Goal: Task Accomplishment & Management: Manage account settings

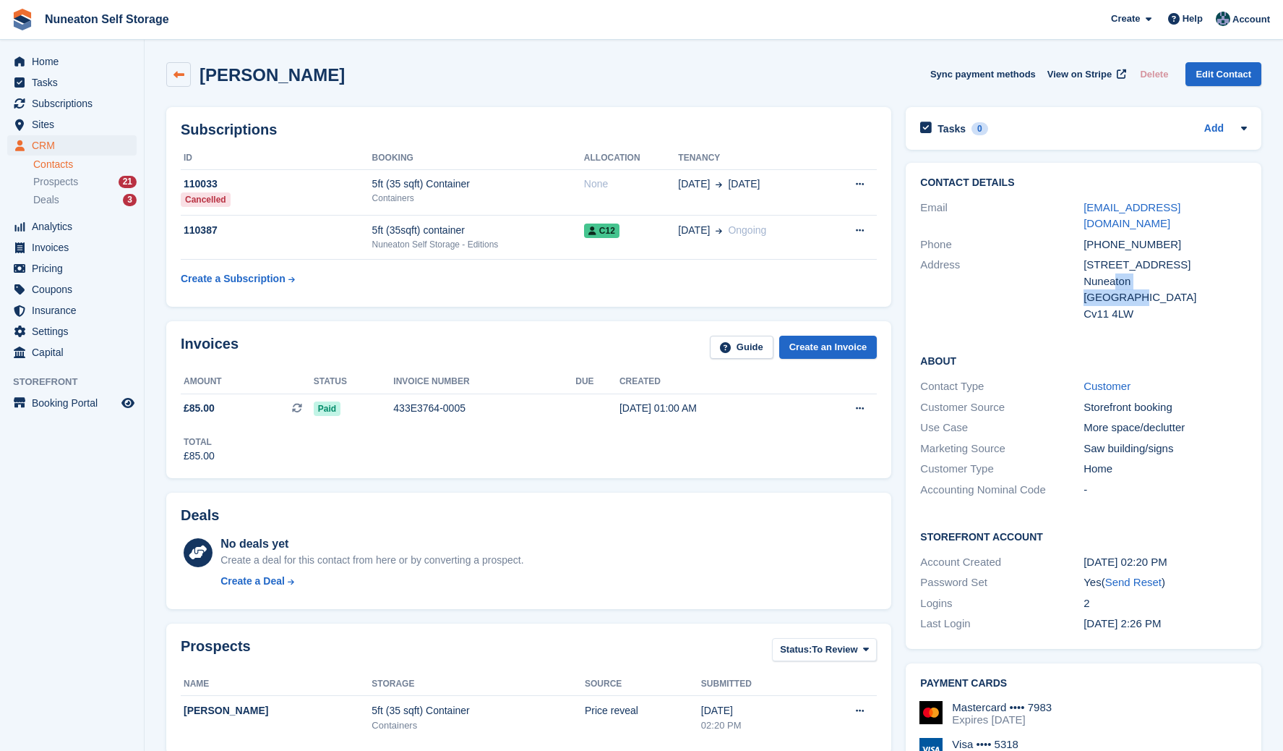
click at [184, 74] on link at bounding box center [178, 74] width 25 height 25
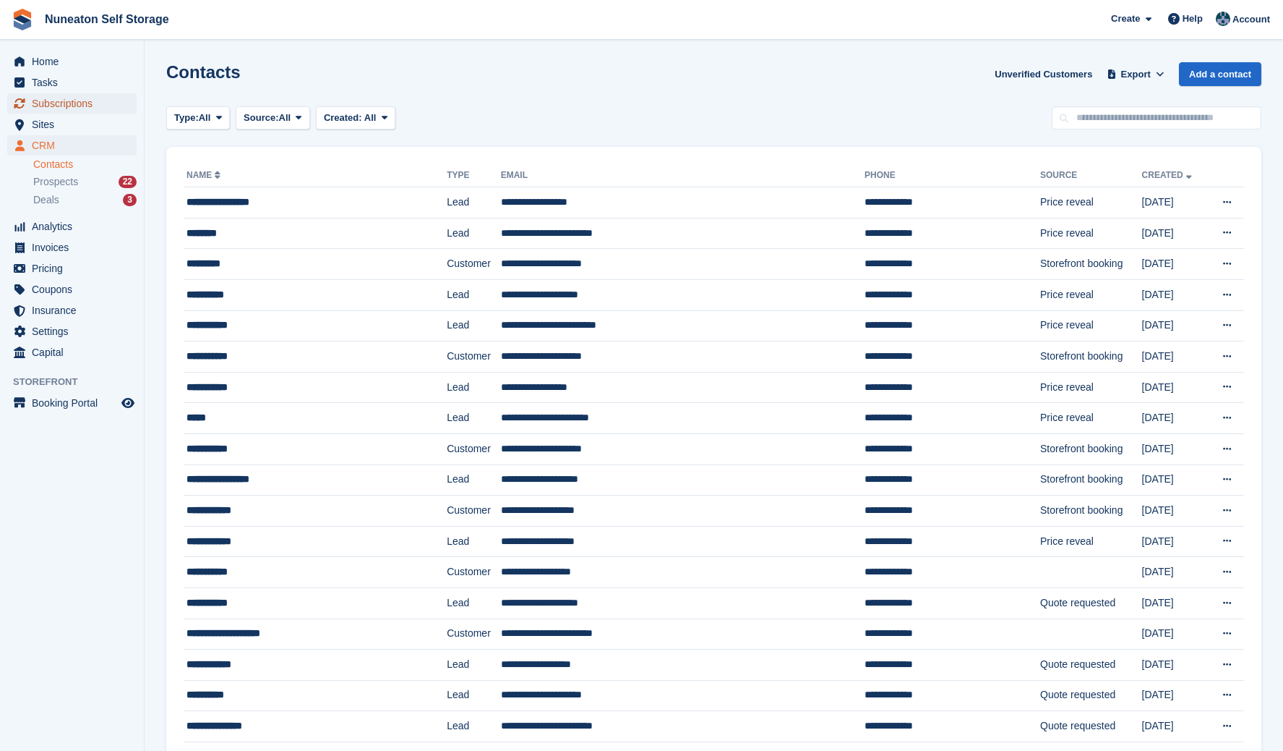
click at [83, 100] on span "Subscriptions" at bounding box center [75, 103] width 87 height 20
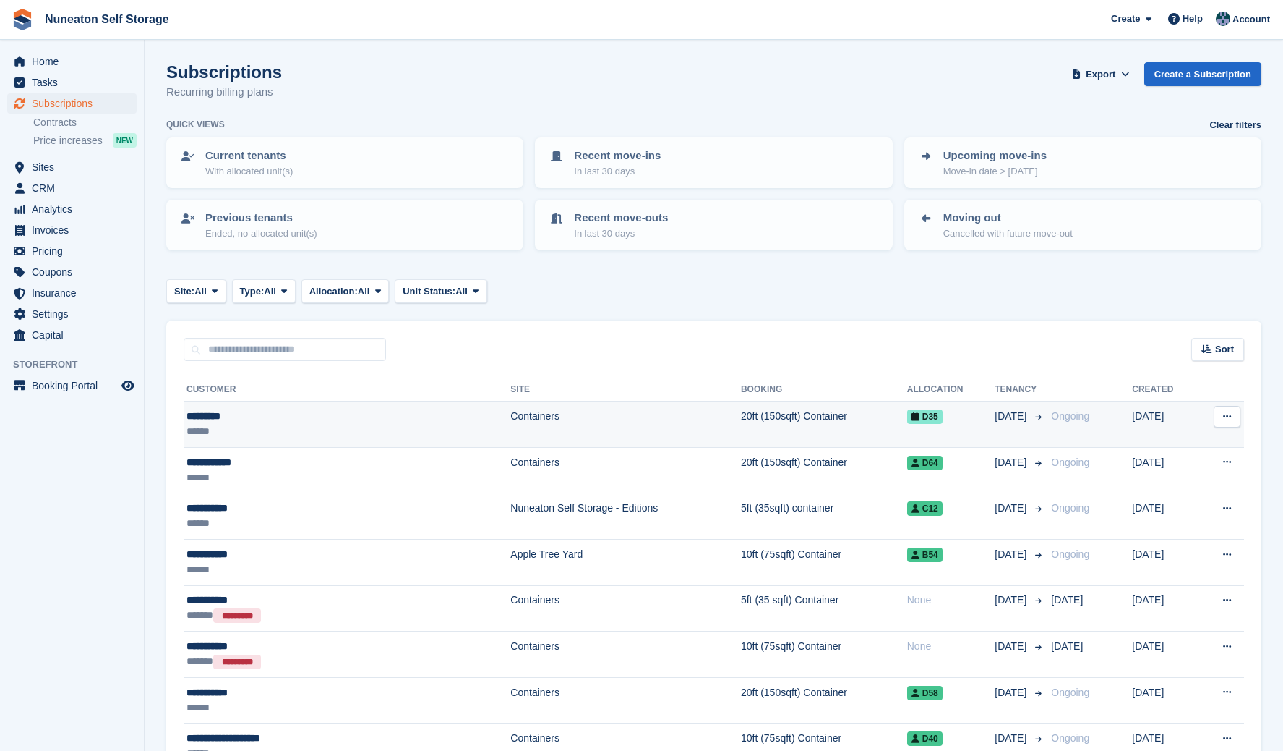
click at [511, 419] on td "Containers" at bounding box center [626, 424] width 231 height 46
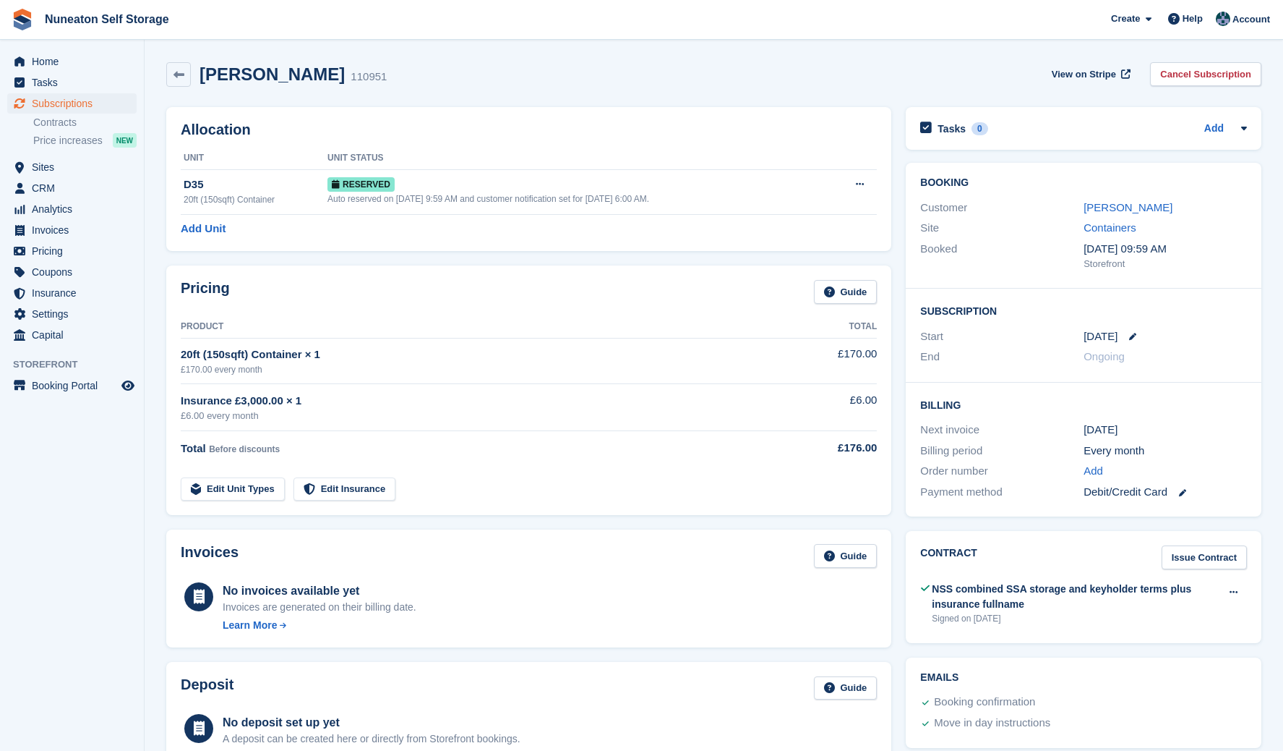
click at [131, 576] on aside "Home Tasks Subscriptions Subscriptions Subscriptions Contracts Price increases …" at bounding box center [72, 379] width 144 height 678
click at [1111, 206] on link "[PERSON_NAME]" at bounding box center [1128, 207] width 89 height 12
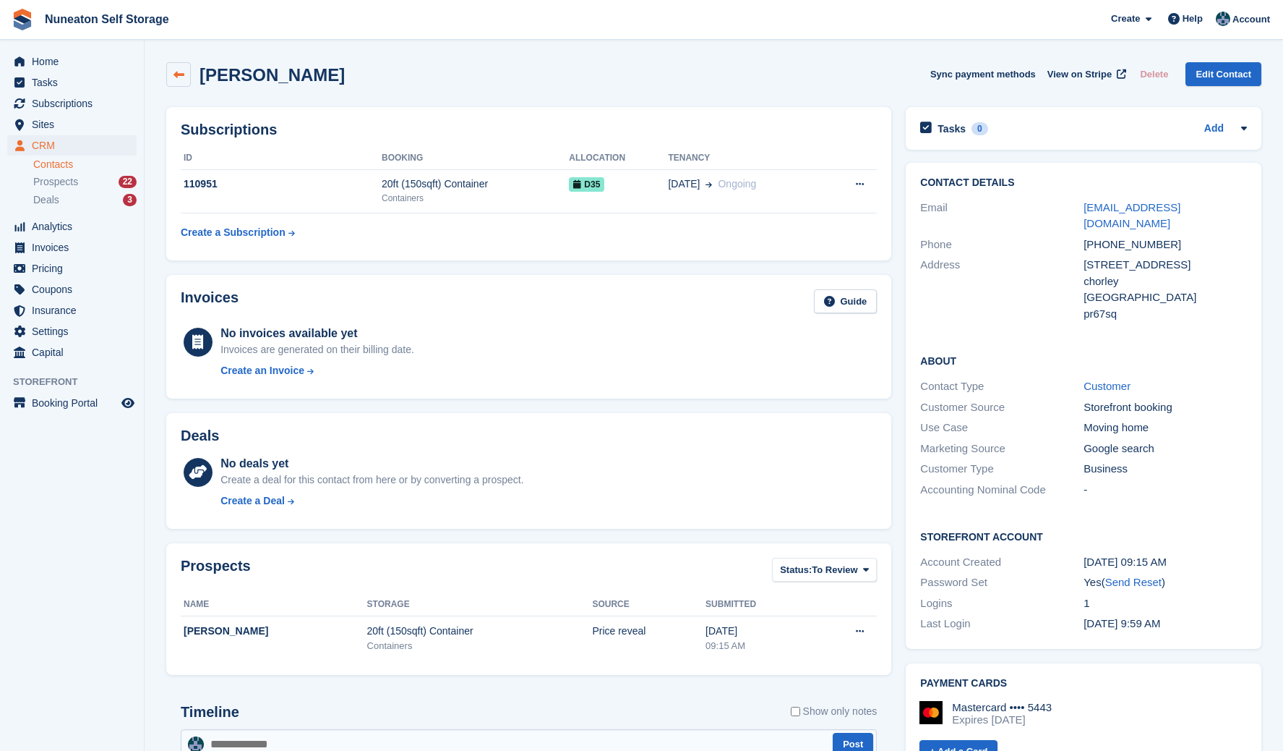
click at [180, 74] on icon at bounding box center [179, 74] width 11 height 11
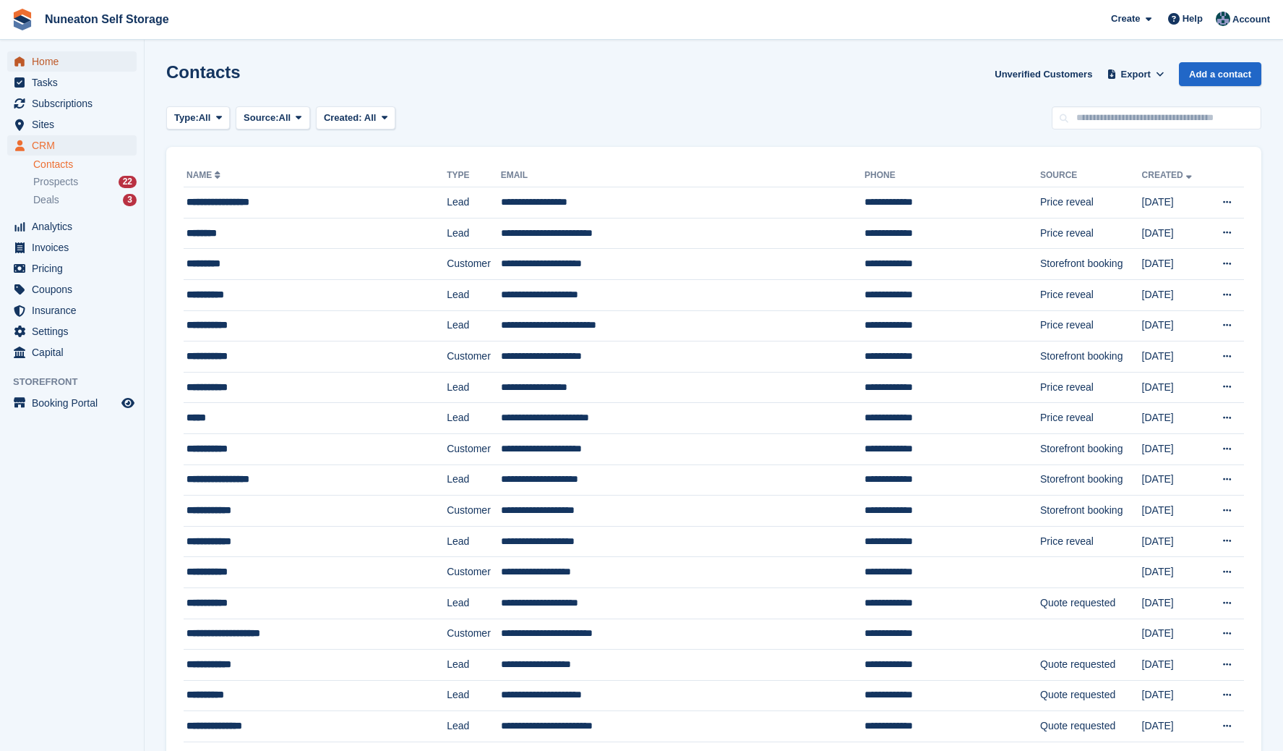
click at [38, 67] on span "Home" at bounding box center [75, 61] width 87 height 20
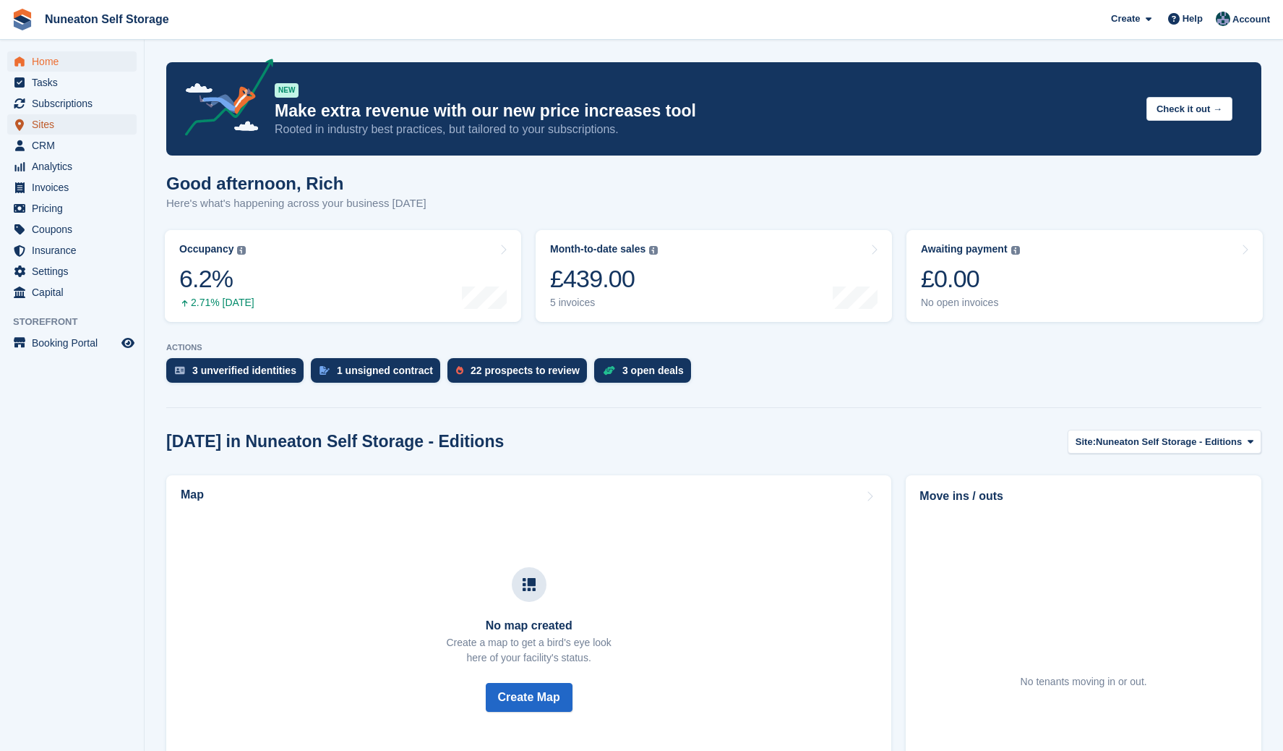
click at [70, 126] on span "Sites" at bounding box center [75, 124] width 87 height 20
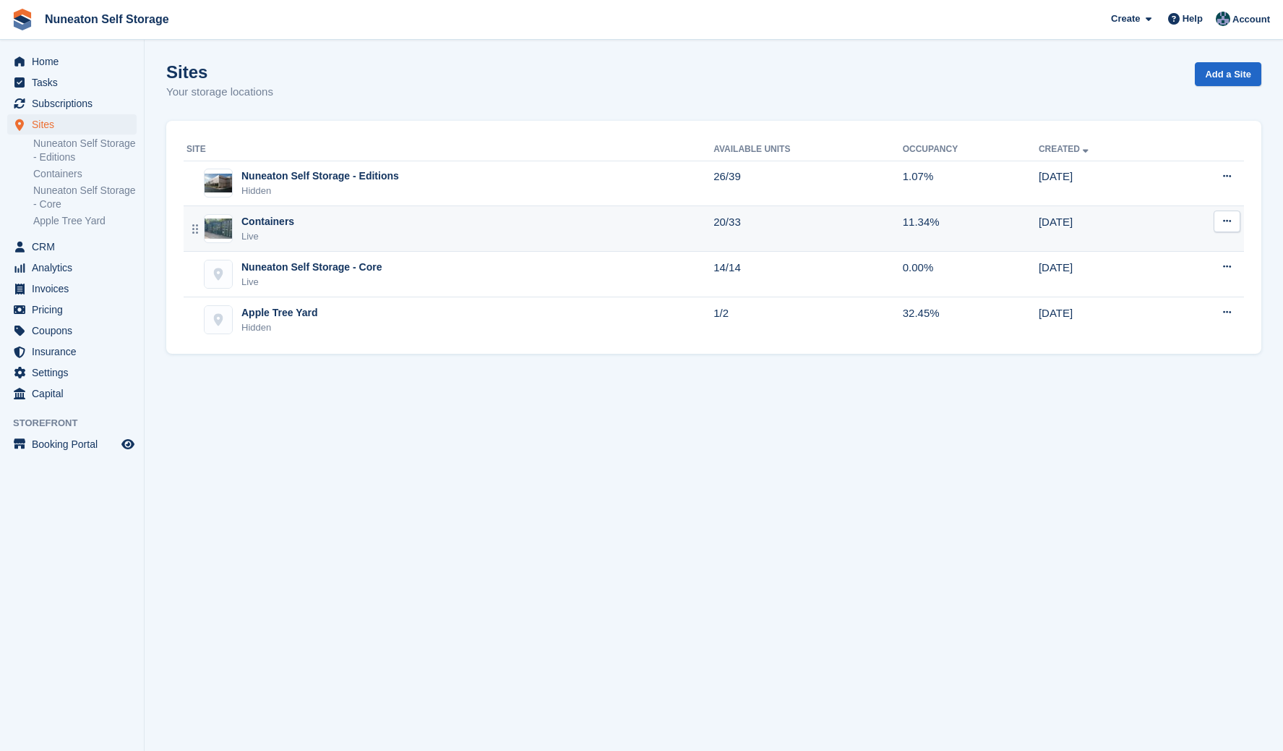
click at [542, 216] on div "Containers Live" at bounding box center [450, 229] width 527 height 30
